Goal: Find contact information: Find contact information

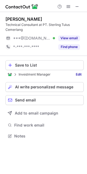
scroll to position [132, 87]
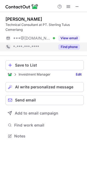
click at [72, 47] on button "Find phone" at bounding box center [69, 46] width 22 height 5
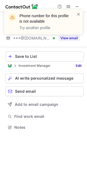
scroll to position [124, 87]
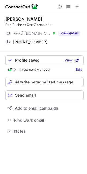
scroll to position [127, 87]
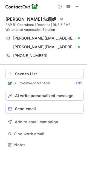
scroll to position [141, 87]
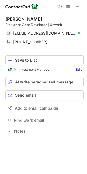
scroll to position [127, 87]
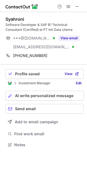
scroll to position [3, 3]
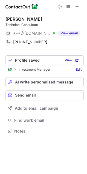
scroll to position [127, 87]
